Goal: Task Accomplishment & Management: Use online tool/utility

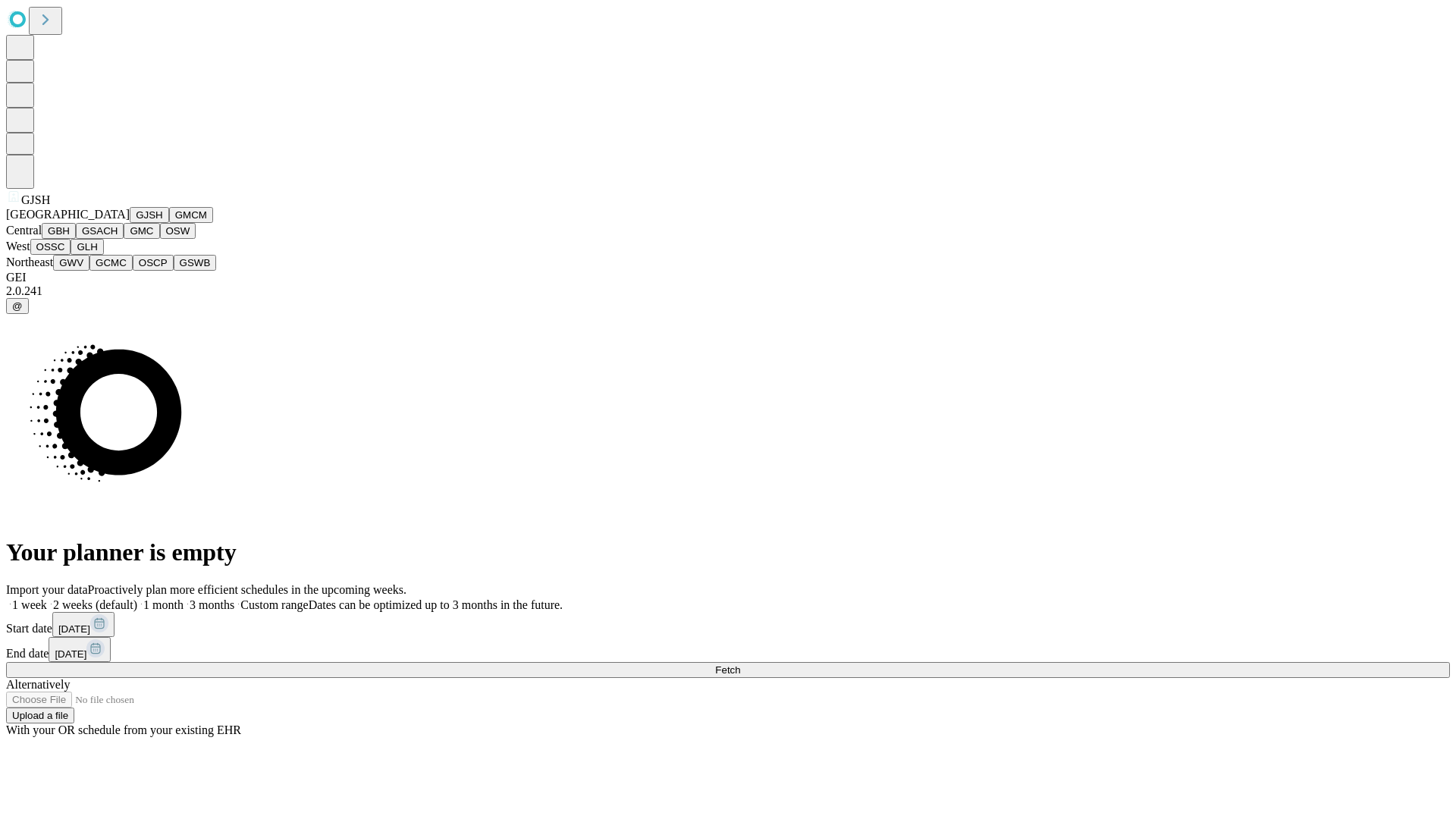
click at [130, 223] on button "GJSH" at bounding box center [150, 214] width 40 height 16
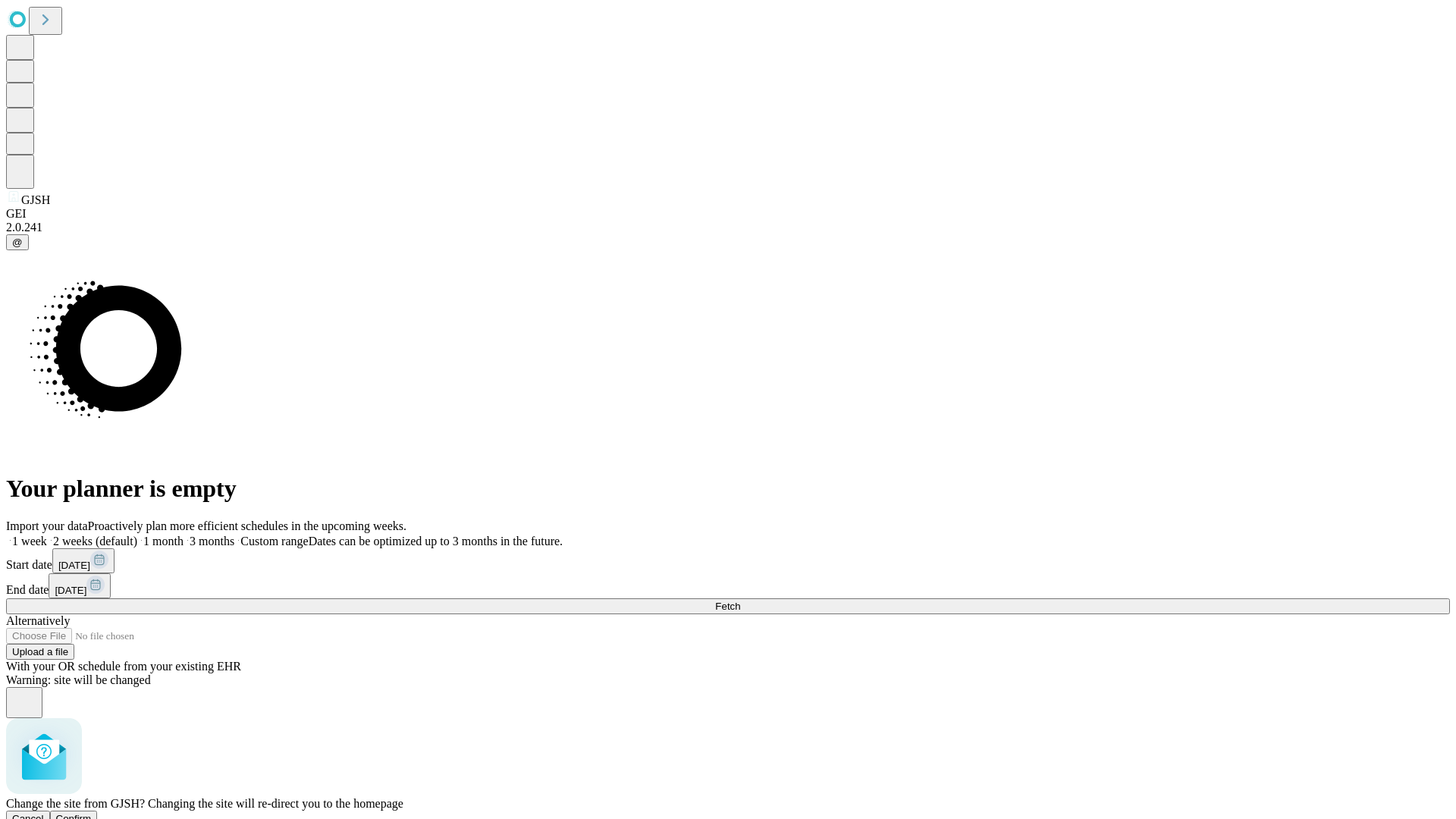
click at [92, 813] on span "Confirm" at bounding box center [73, 818] width 35 height 11
click at [137, 535] on label "2 weeks (default)" at bounding box center [92, 541] width 90 height 13
click at [740, 600] on span "Fetch" at bounding box center [727, 605] width 25 height 11
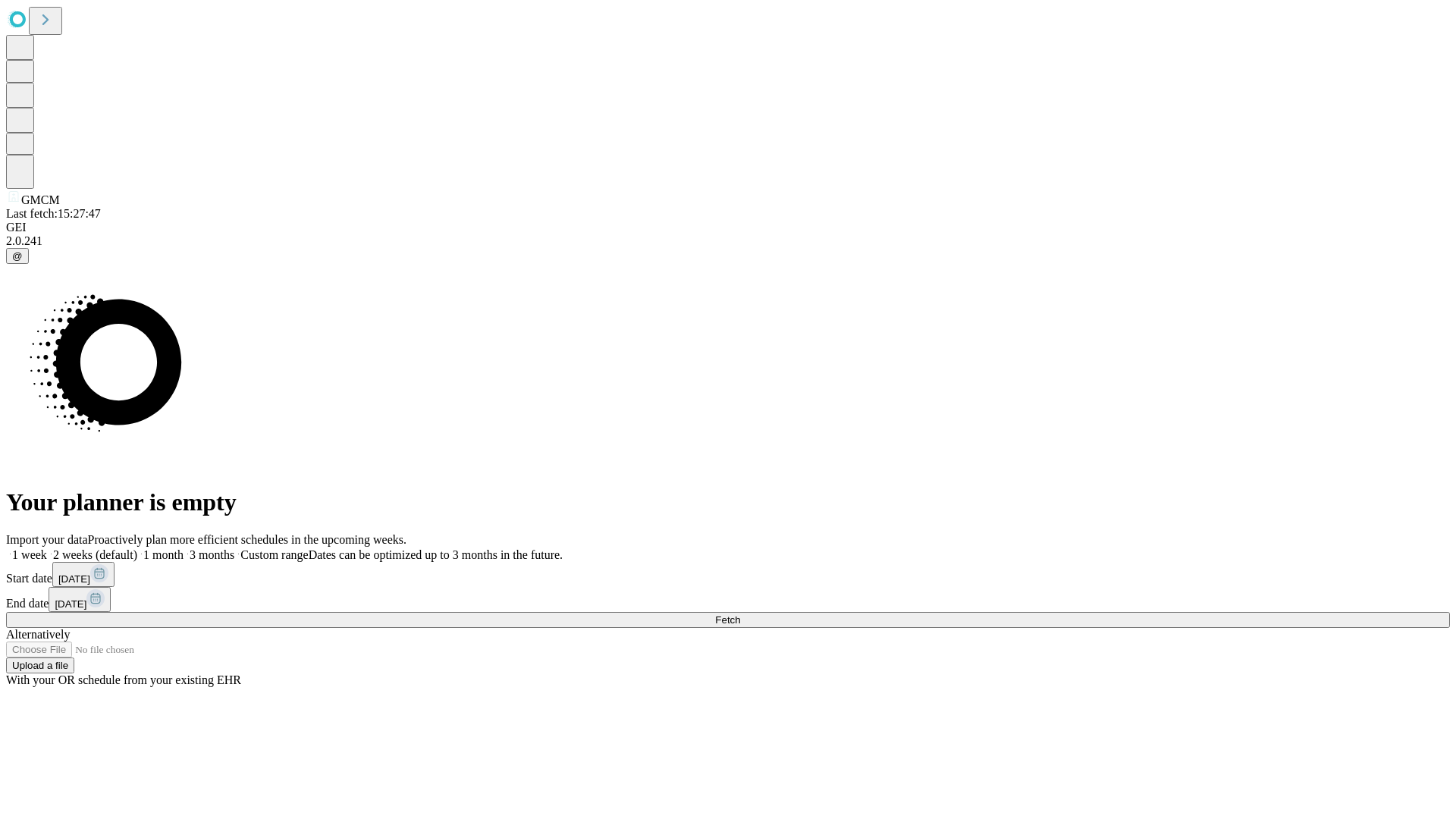
click at [137, 549] on label "2 weeks (default)" at bounding box center [92, 555] width 90 height 13
click at [740, 614] on span "Fetch" at bounding box center [727, 619] width 25 height 11
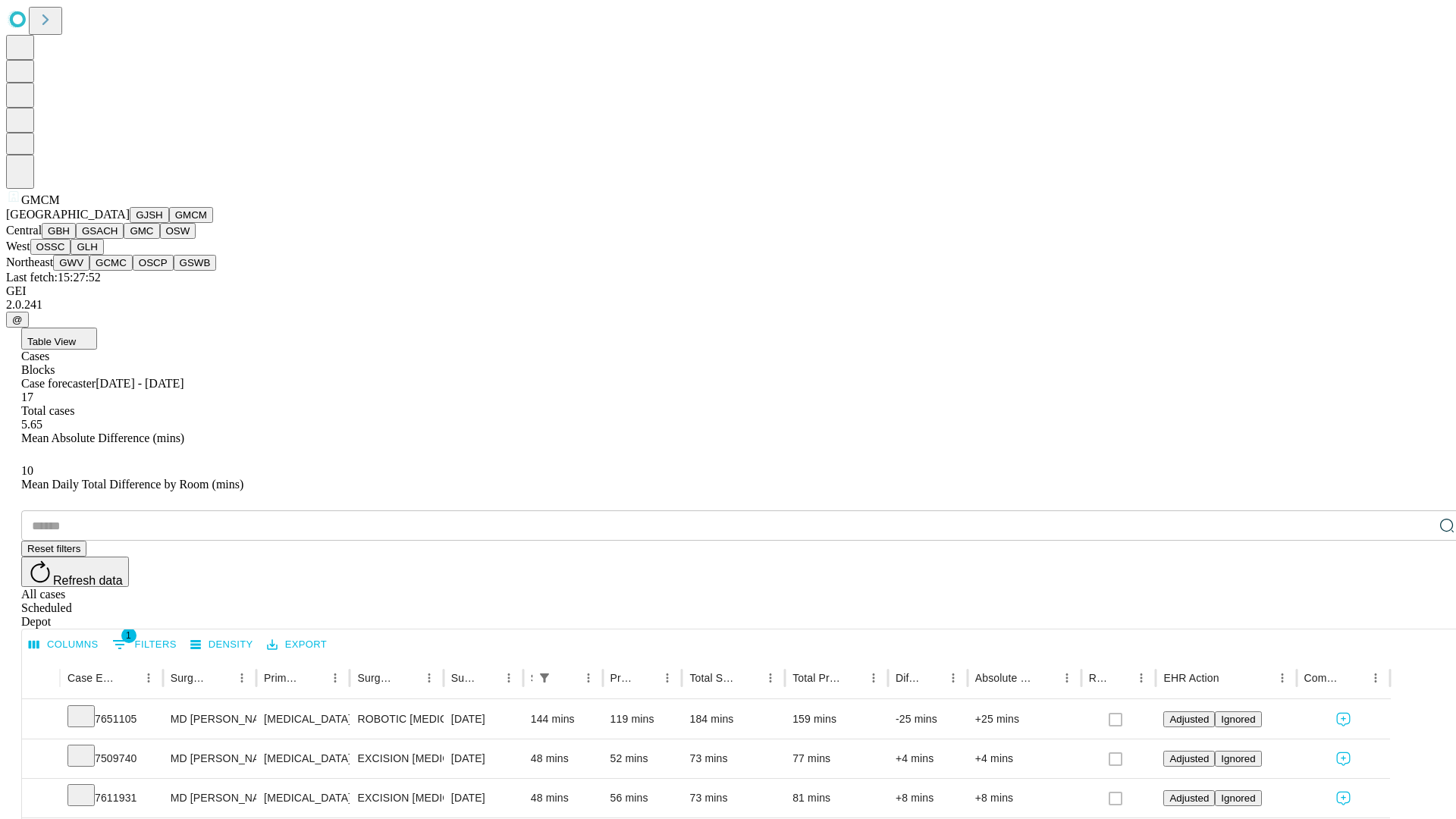
click at [76, 239] on button "GBH" at bounding box center [59, 231] width 34 height 16
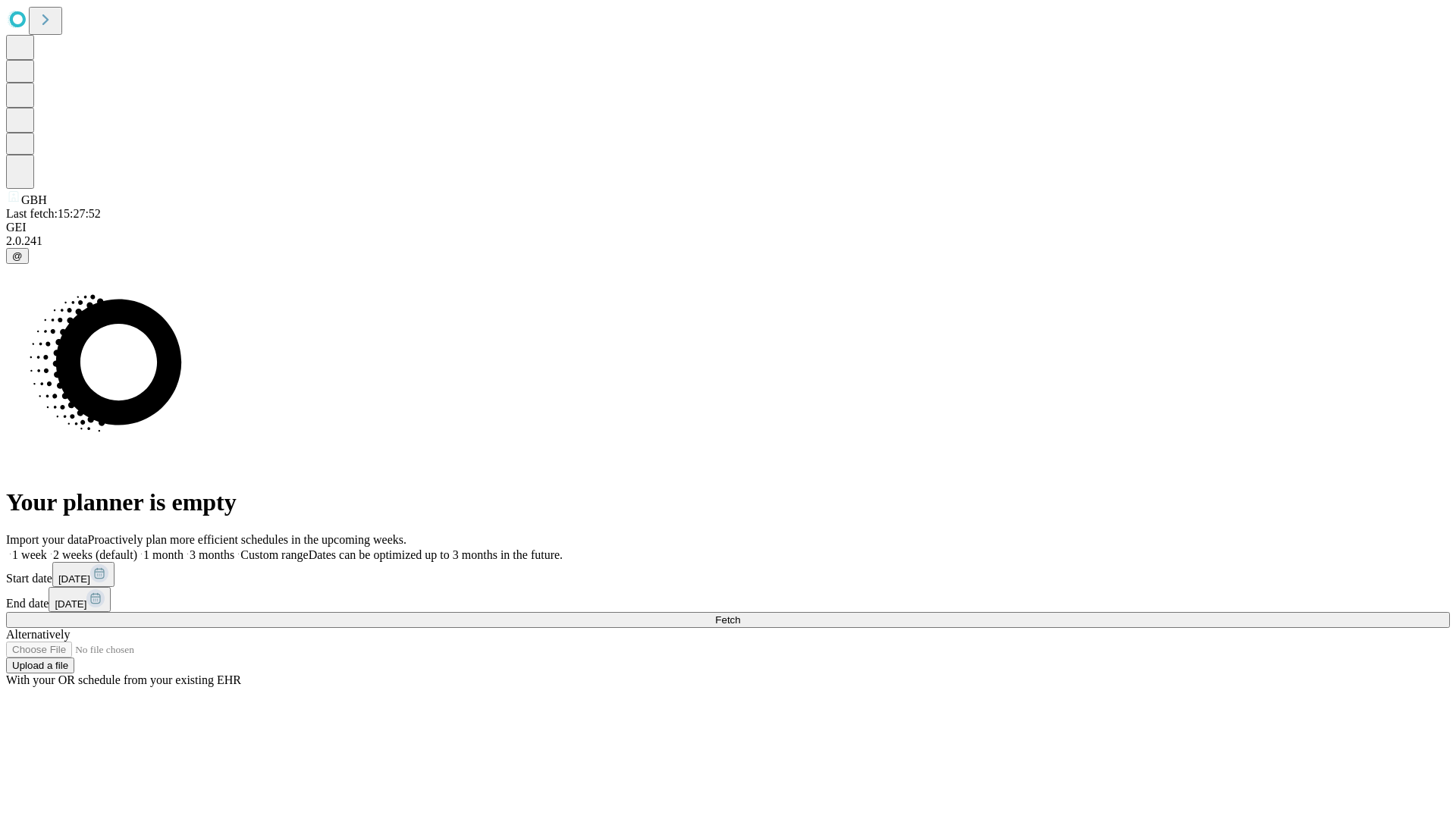
click at [137, 549] on label "2 weeks (default)" at bounding box center [92, 555] width 90 height 13
click at [740, 614] on span "Fetch" at bounding box center [727, 619] width 25 height 11
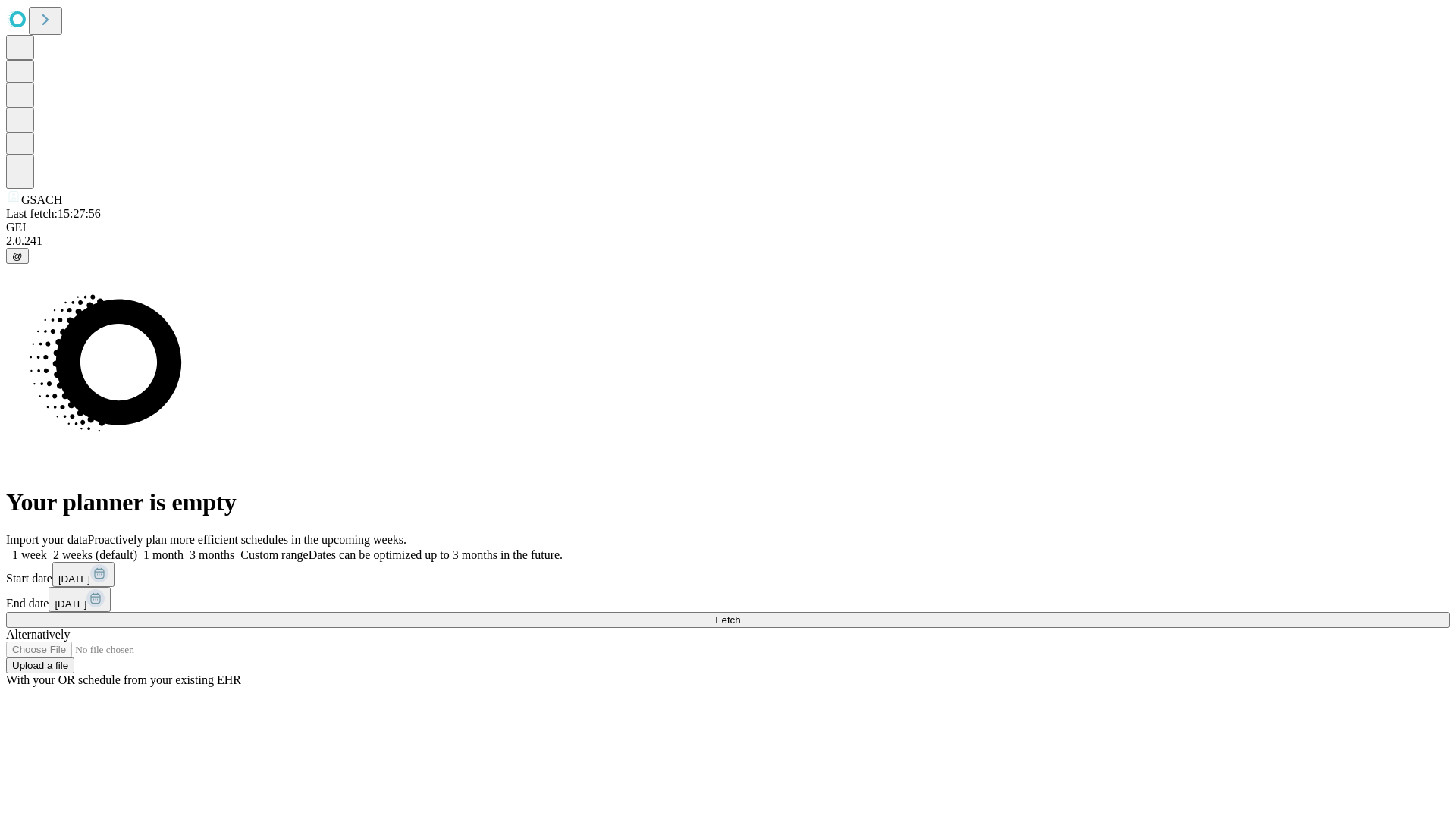
click at [740, 614] on span "Fetch" at bounding box center [727, 619] width 25 height 11
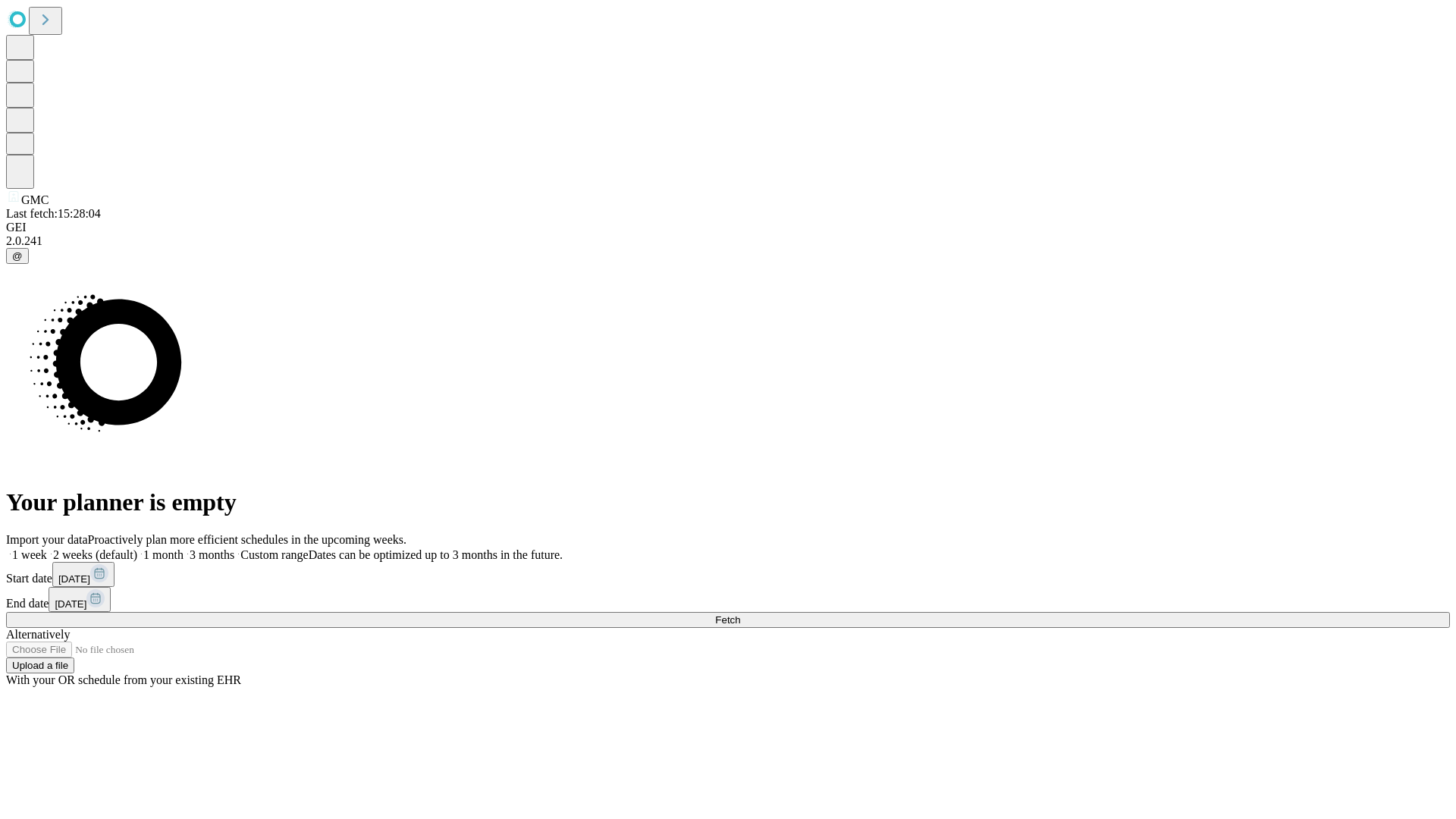
click at [137, 549] on label "2 weeks (default)" at bounding box center [92, 555] width 90 height 13
click at [740, 614] on span "Fetch" at bounding box center [727, 619] width 25 height 11
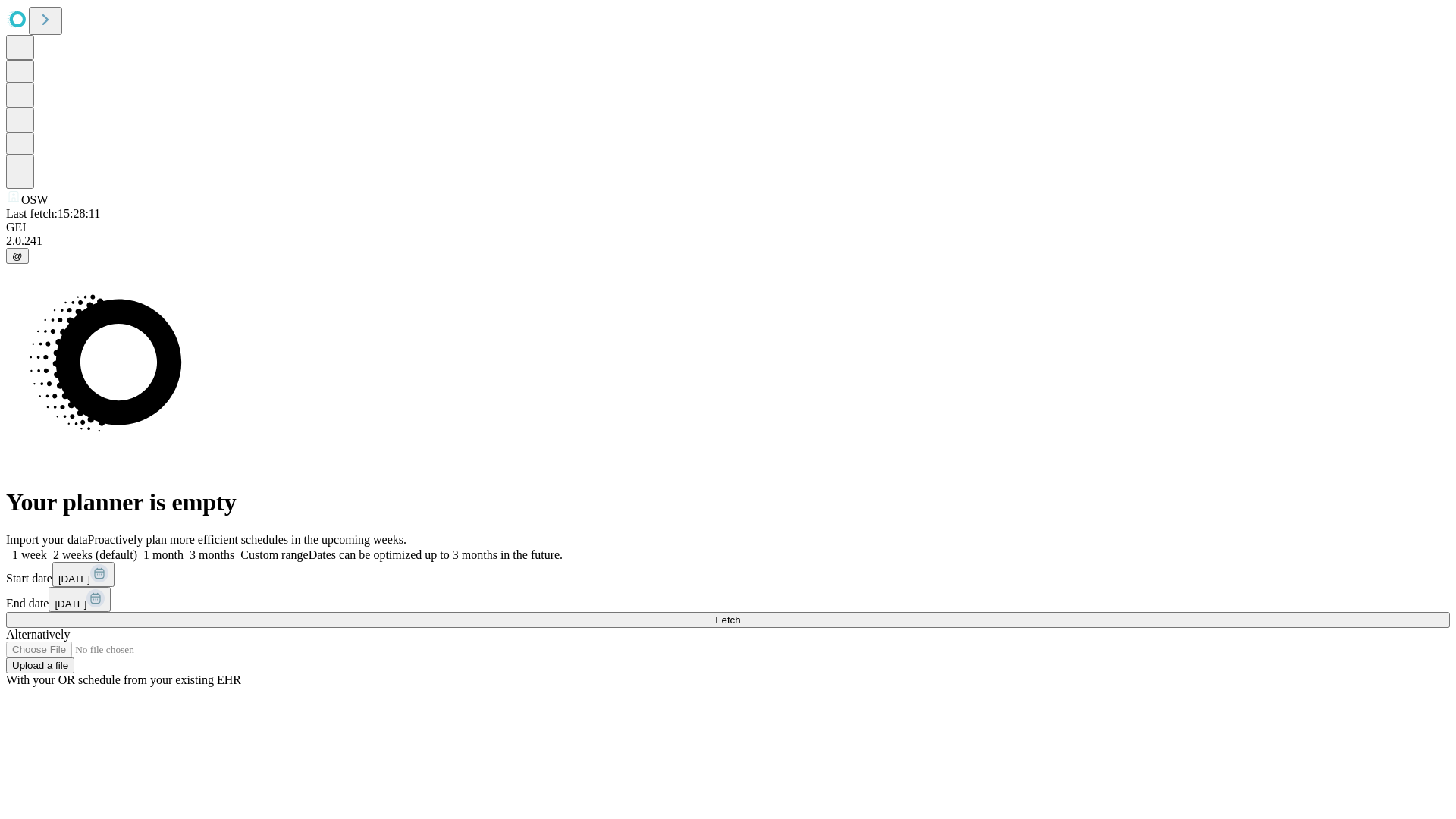
click at [137, 549] on label "2 weeks (default)" at bounding box center [92, 555] width 90 height 13
click at [740, 614] on span "Fetch" at bounding box center [727, 619] width 25 height 11
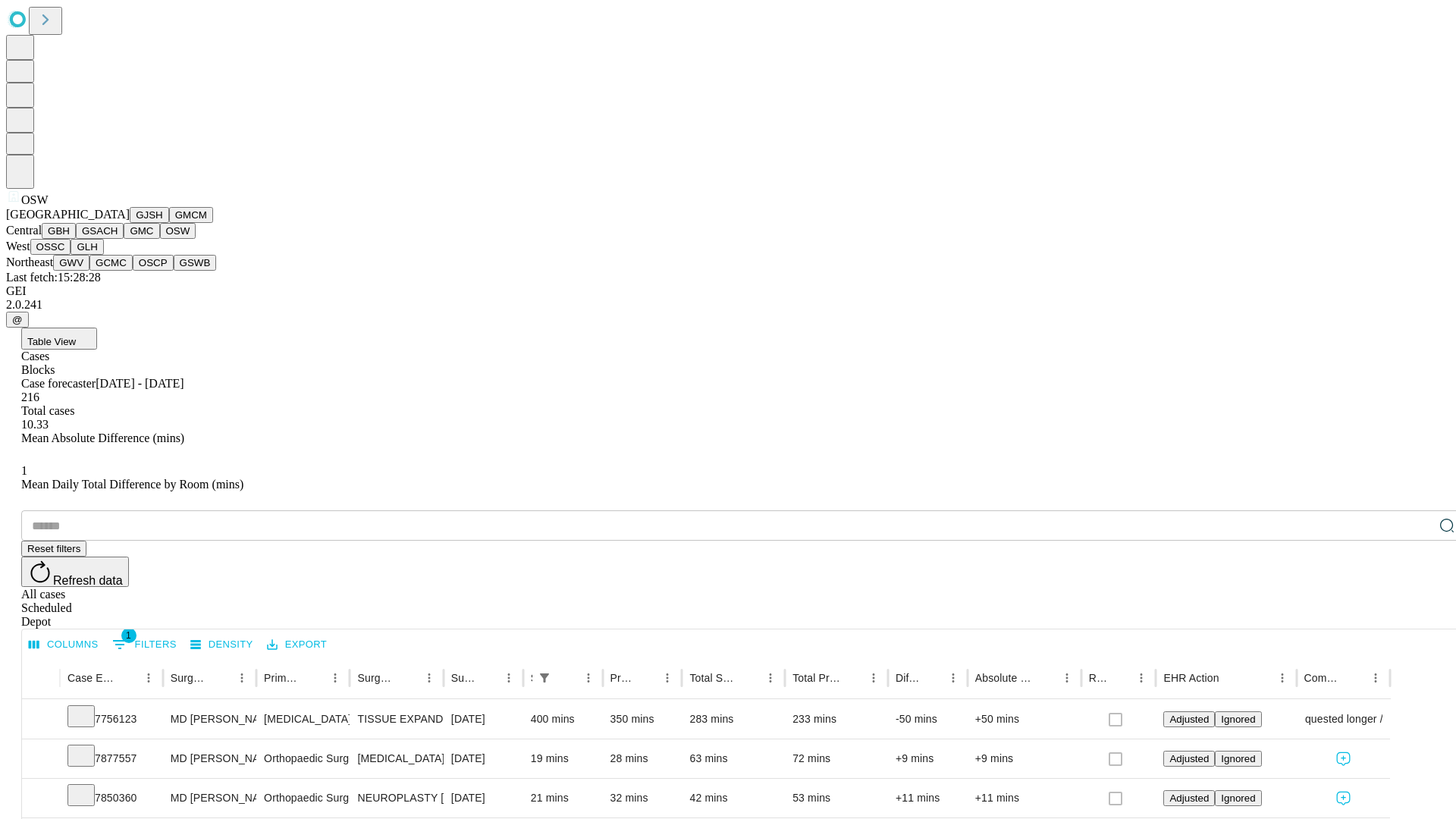
click at [71, 255] on button "OSSC" at bounding box center [51, 246] width 41 height 16
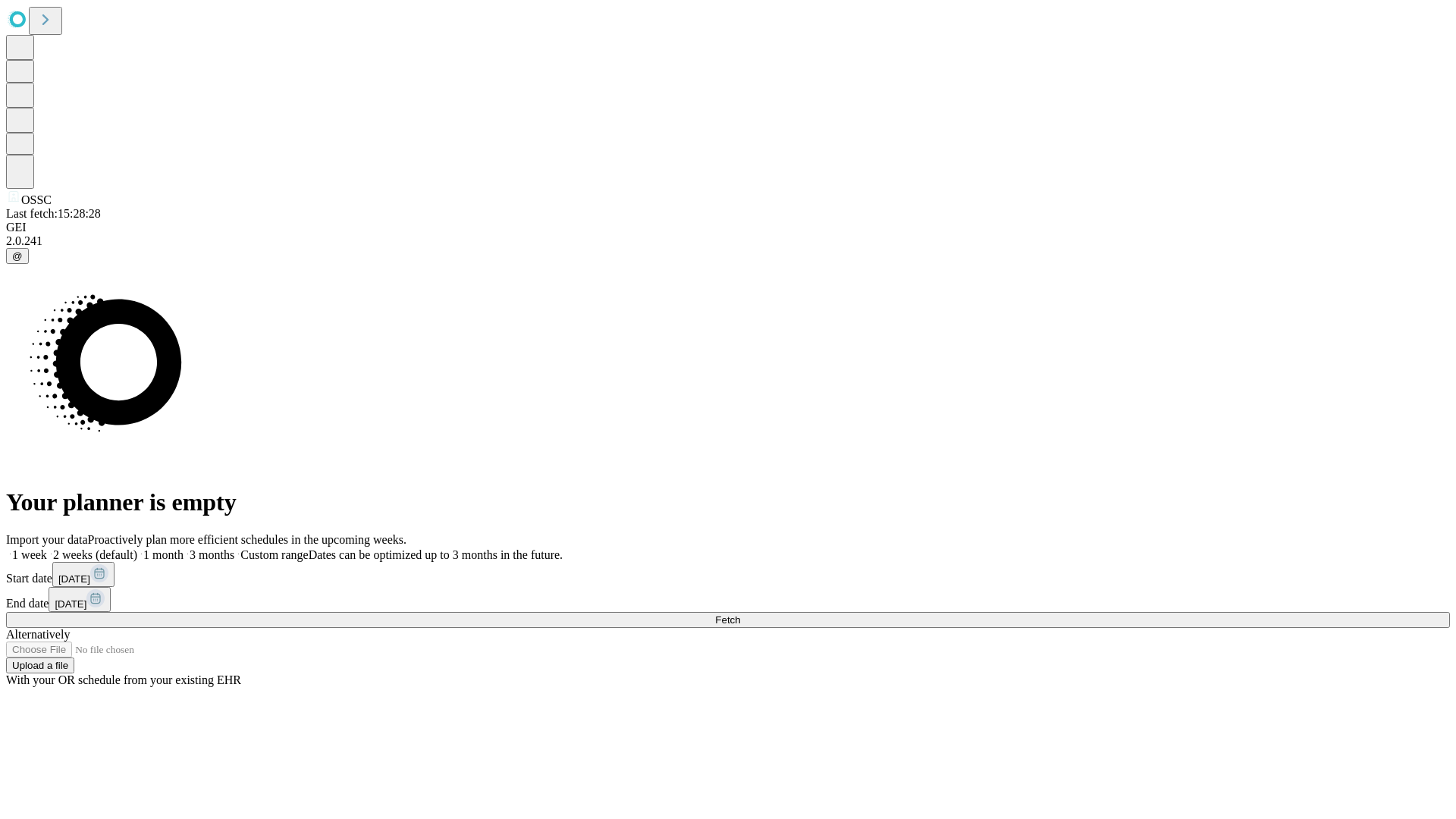
click at [137, 549] on label "2 weeks (default)" at bounding box center [92, 555] width 90 height 13
click at [740, 614] on span "Fetch" at bounding box center [727, 619] width 25 height 11
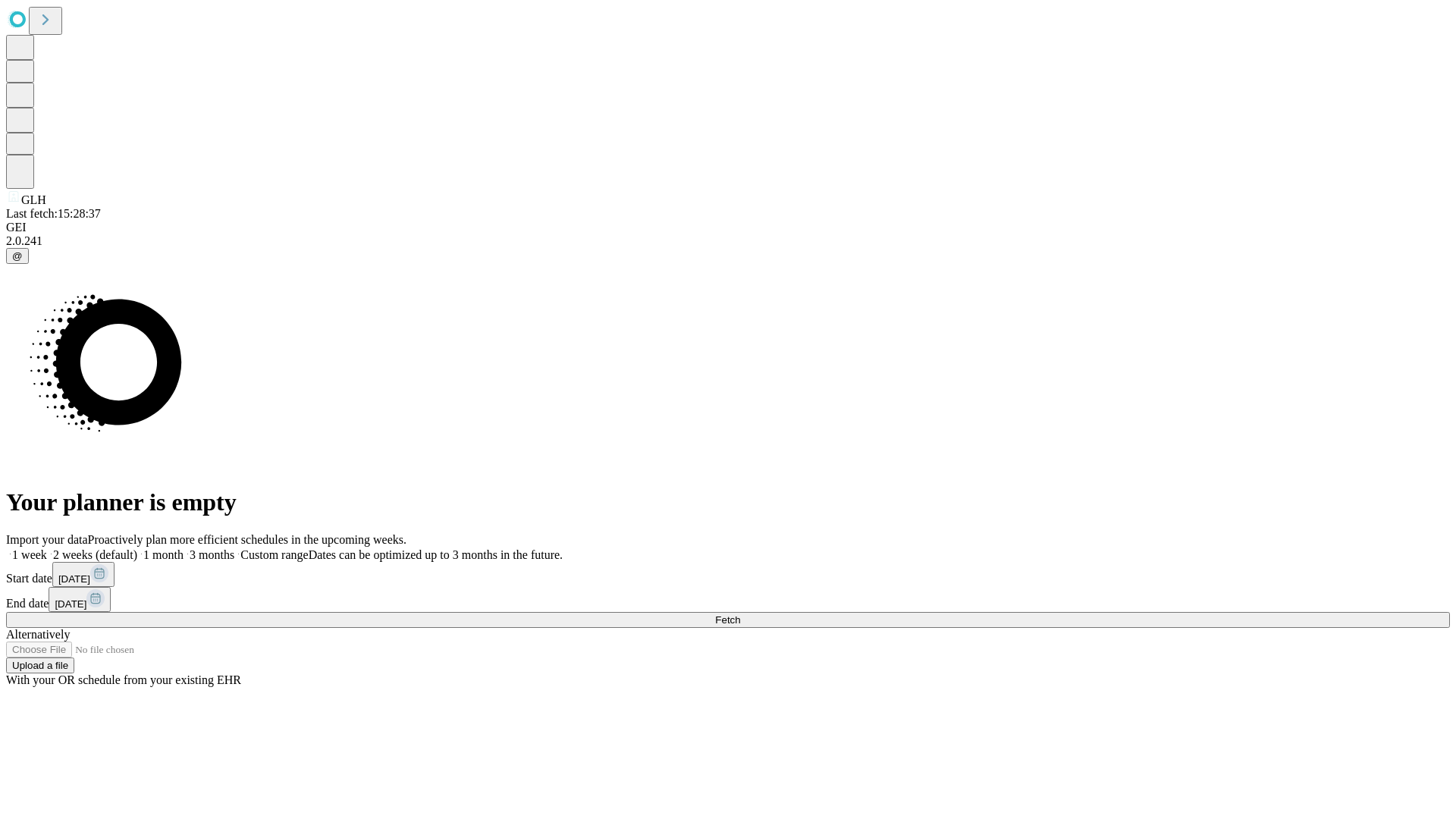
click at [137, 549] on label "2 weeks (default)" at bounding box center [92, 555] width 90 height 13
click at [740, 614] on span "Fetch" at bounding box center [727, 619] width 25 height 11
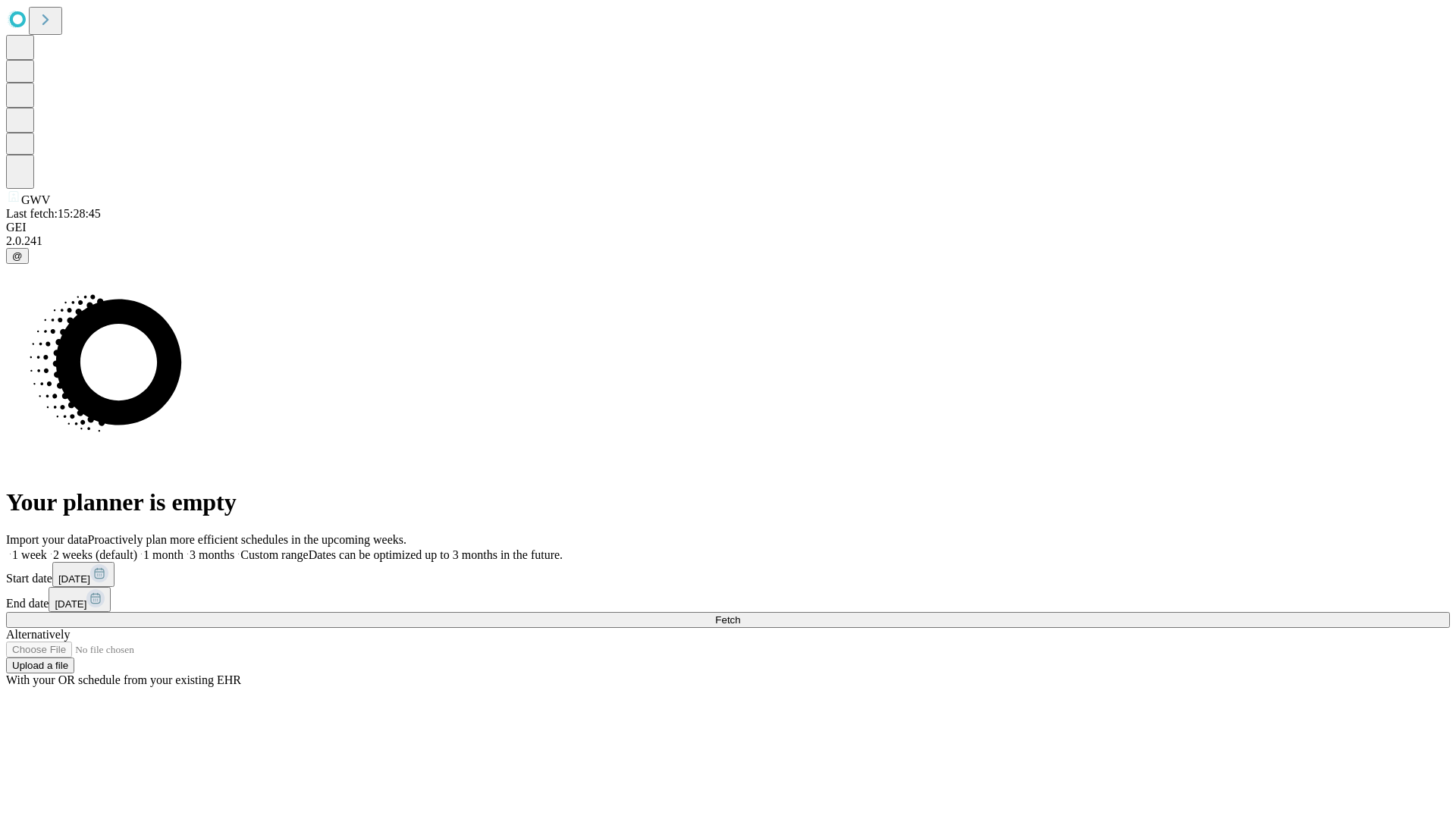
click at [137, 549] on label "2 weeks (default)" at bounding box center [92, 555] width 90 height 13
click at [740, 614] on span "Fetch" at bounding box center [727, 619] width 25 height 11
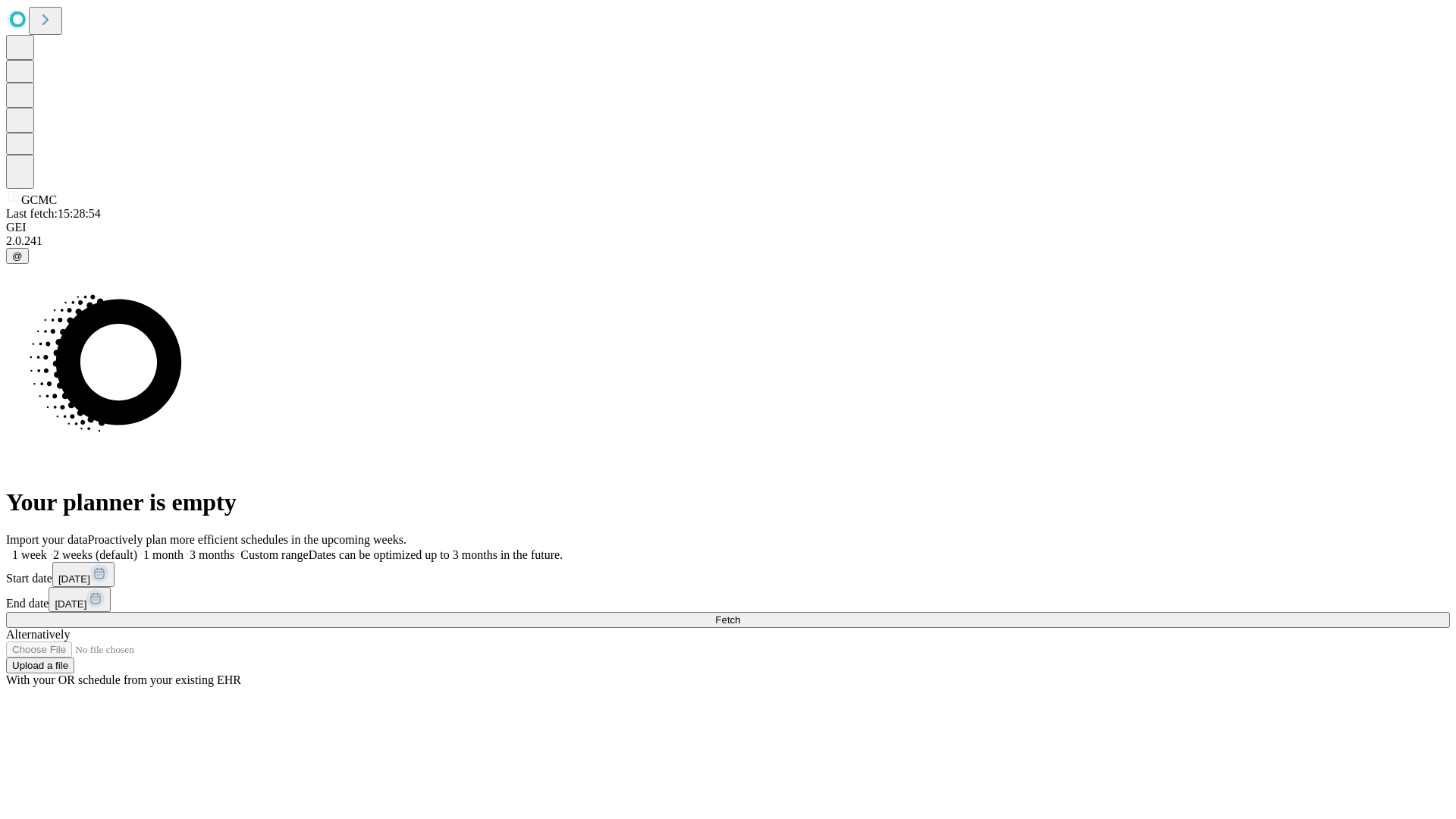
click at [137, 549] on label "2 weeks (default)" at bounding box center [92, 555] width 90 height 13
click at [740, 614] on span "Fetch" at bounding box center [727, 619] width 25 height 11
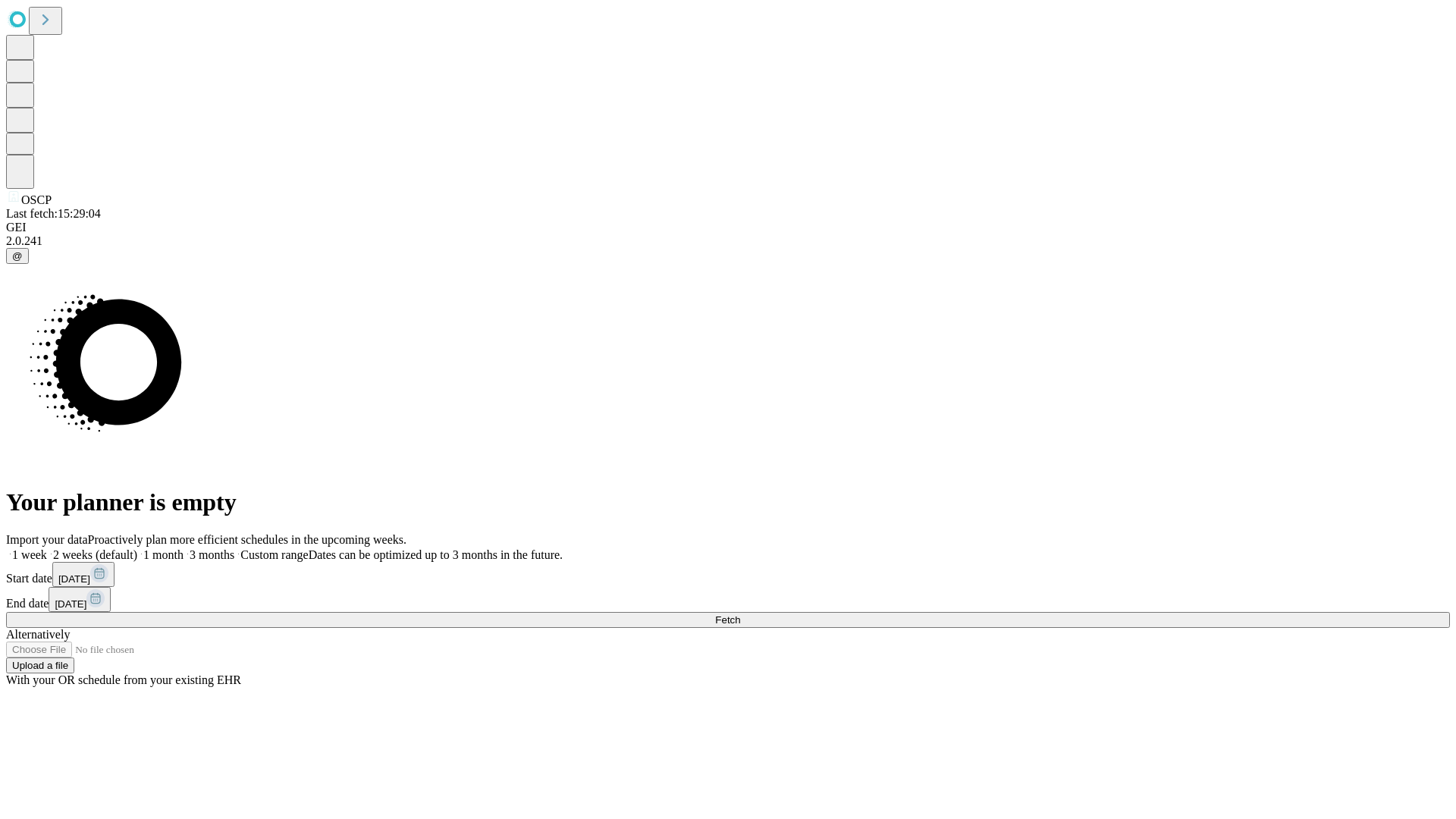
click at [137, 549] on label "2 weeks (default)" at bounding box center [92, 555] width 90 height 13
click at [740, 614] on span "Fetch" at bounding box center [727, 619] width 25 height 11
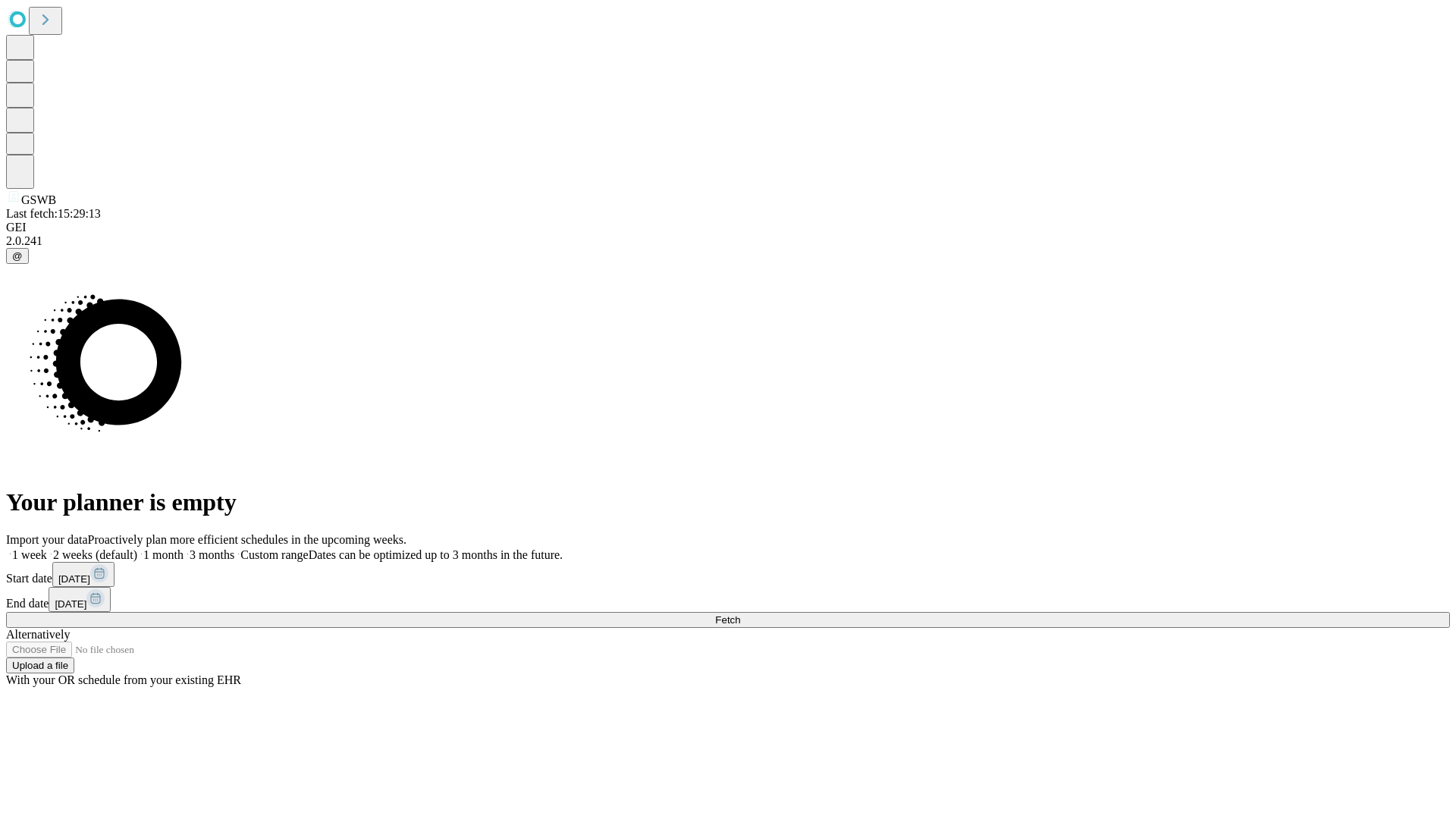
click at [137, 549] on label "2 weeks (default)" at bounding box center [92, 555] width 90 height 13
click at [740, 614] on span "Fetch" at bounding box center [727, 619] width 25 height 11
